Goal: Feedback & Contribution: Submit feedback/report problem

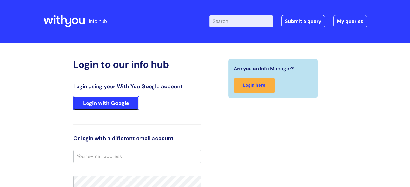
click at [98, 104] on link "Login with Google" at bounding box center [106, 103] width 66 height 14
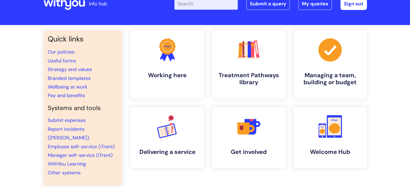
scroll to position [27, 0]
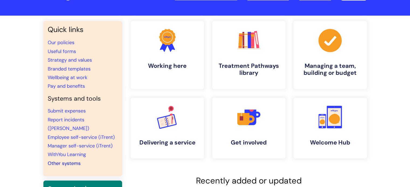
click at [67, 160] on link "Other systems" at bounding box center [64, 163] width 33 height 6
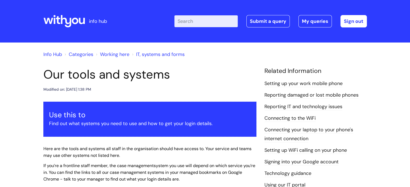
click at [286, 106] on link "Reporting IT and technology issues" at bounding box center [304, 107] width 78 height 7
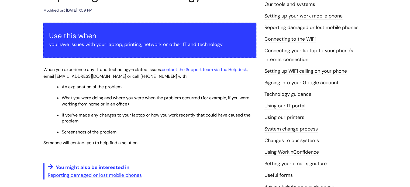
scroll to position [27, 0]
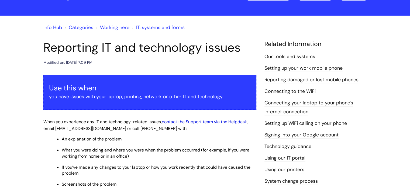
click at [217, 122] on link "contact the Support team via the Helpdesk" at bounding box center [204, 122] width 85 height 6
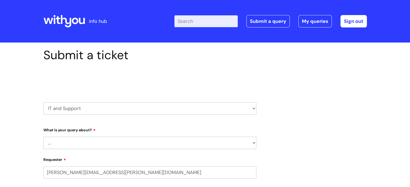
select select "80004286535"
click at [88, 143] on select "... Mobile Phone Reset & MFA Accounts, Starters and Leavers IT Hardware issue I…" at bounding box center [149, 143] width 213 height 12
click at [43, 137] on select "... Mobile Phone Reset & MFA Accounts, Starters and Leavers IT Hardware issue I…" at bounding box center [149, 143] width 213 height 12
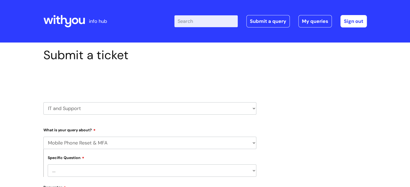
click at [87, 169] on select "... Support with Mobile Phone Reset & MFA" at bounding box center [152, 171] width 209 height 12
click at [48, 165] on select "... Support with Mobile Phone Reset & MFA" at bounding box center [152, 171] width 209 height 12
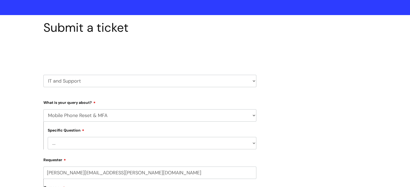
scroll to position [27, 0]
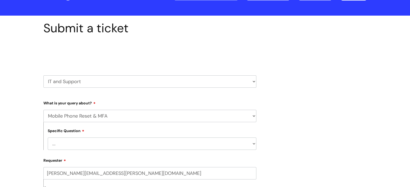
click at [78, 116] on select "... Mobile Phone Reset & MFA Accounts, Starters and Leavers IT Hardware issue I…" at bounding box center [149, 116] width 213 height 12
select select "System/software"
click at [43, 110] on select "... Mobile Phone Reset & MFA Accounts, Starters and Leavers IT Hardware issue I…" at bounding box center [149, 116] width 213 height 12
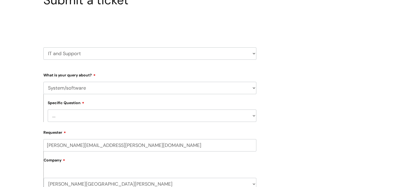
scroll to position [108, 0]
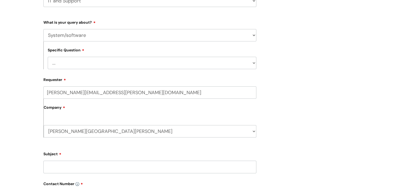
click at [78, 64] on select "... Halo PCMIS Iaptus NHS Email CJSM Email Mitel Another System Google (Workspa…" at bounding box center [152, 63] width 209 height 12
select select "Iaptus"
click at [48, 57] on select "... Halo PCMIS Iaptus NHS Email CJSM Email Mitel Another System Google (Workspa…" at bounding box center [152, 63] width 209 height 12
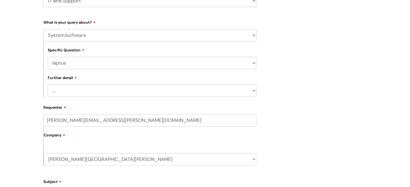
click at [73, 92] on select "... I’ve got an issue or I think I’ve found a fault." at bounding box center [152, 91] width 209 height 12
select select "I’ve got an issue or I think I’ve found a fault."
click at [48, 85] on select "... I’ve got an issue or I think I’ve found a fault." at bounding box center [152, 91] width 209 height 12
click at [72, 141] on label "Company" at bounding box center [150, 137] width 213 height 12
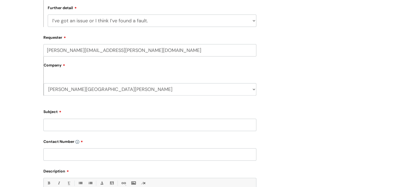
scroll to position [189, 0]
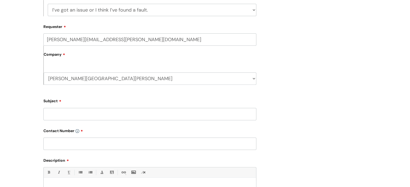
click at [71, 65] on div "Company MH West Kent WithYou Current Staff" at bounding box center [149, 65] width 213 height 39
click at [77, 114] on input "Subject" at bounding box center [149, 114] width 213 height 12
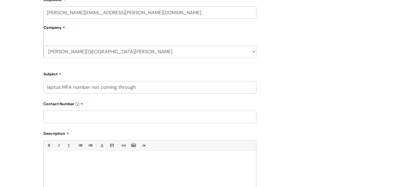
type input "Iaptus MFA number not coming through"
click at [78, 118] on input "text" at bounding box center [149, 117] width 213 height 12
type input "07974389489"
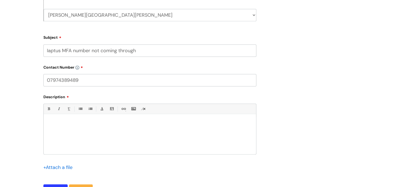
scroll to position [324, 0]
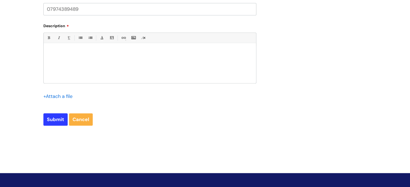
click at [67, 50] on div at bounding box center [150, 64] width 212 height 37
click at [133, 53] on p "Trying to sign into Iaptus since 8.50 - have tried siging in several times" at bounding box center [150, 52] width 204 height 5
click at [169, 53] on p "Trying to sign into Iaptus since 8.50 - have tried signing in several times" at bounding box center [150, 52] width 204 height 5
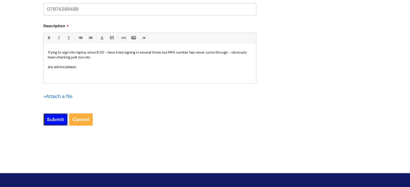
click at [58, 119] on input "Submit" at bounding box center [55, 120] width 24 height 12
type input "Please Wait..."
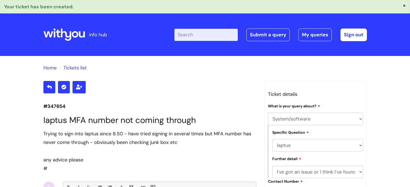
select select "System/software"
select select "Iaptus"
select select "I’ve got an issue or I think I’ve found a fault."
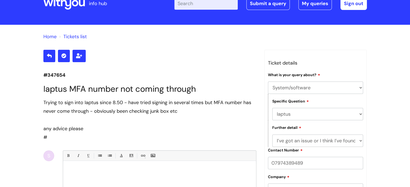
scroll to position [27, 0]
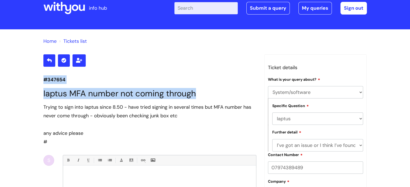
drag, startPoint x: 44, startPoint y: 78, endPoint x: 198, endPoint y: 92, distance: 154.1
click at [198, 92] on section "#347654 Iaptus MFA number not coming through Trying to sign into Iaptus since 8…" at bounding box center [149, 159] width 213 height 210
copy section "#347654 Iaptus MFA number not coming through"
